Goal: Information Seeking & Learning: Learn about a topic

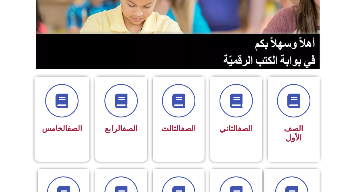
scroll to position [86, 0]
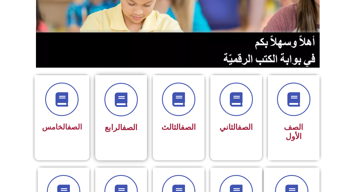
click at [128, 122] on div "الصف الرابع" at bounding box center [121, 127] width 36 height 14
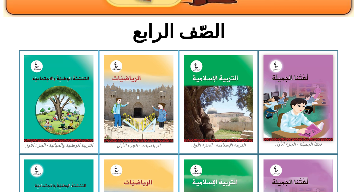
scroll to position [144, 0]
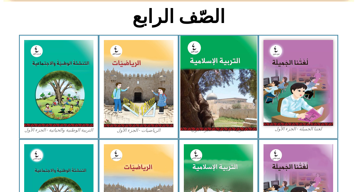
click at [228, 95] on img at bounding box center [218, 83] width 76 height 95
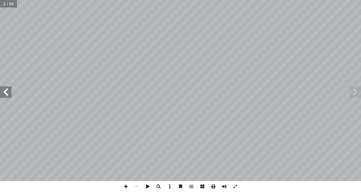
click at [3, 93] on span at bounding box center [6, 92] width 12 height 12
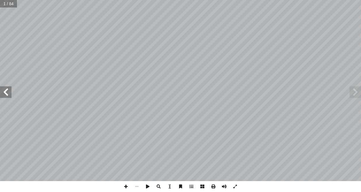
click at [3, 93] on span at bounding box center [6, 92] width 12 height 12
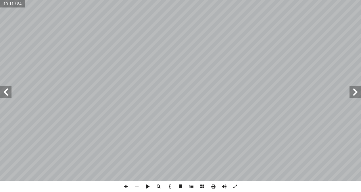
click at [3, 93] on span at bounding box center [6, 92] width 12 height 12
click at [6, 92] on span at bounding box center [6, 92] width 12 height 12
click at [358, 94] on span at bounding box center [356, 92] width 12 height 12
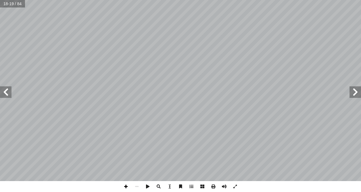
click at [126, 186] on span at bounding box center [125, 186] width 11 height 11
click at [151, 52] on html "الصفحة الرئيسية الصف الأول الصف الثاني الصف الثالث الصف الرابع الصف الخامس الصف…" at bounding box center [180, 26] width 361 height 52
click at [126, 187] on span at bounding box center [125, 186] width 11 height 11
click at [4, 91] on span at bounding box center [6, 92] width 12 height 12
